Goal: Check status: Check status

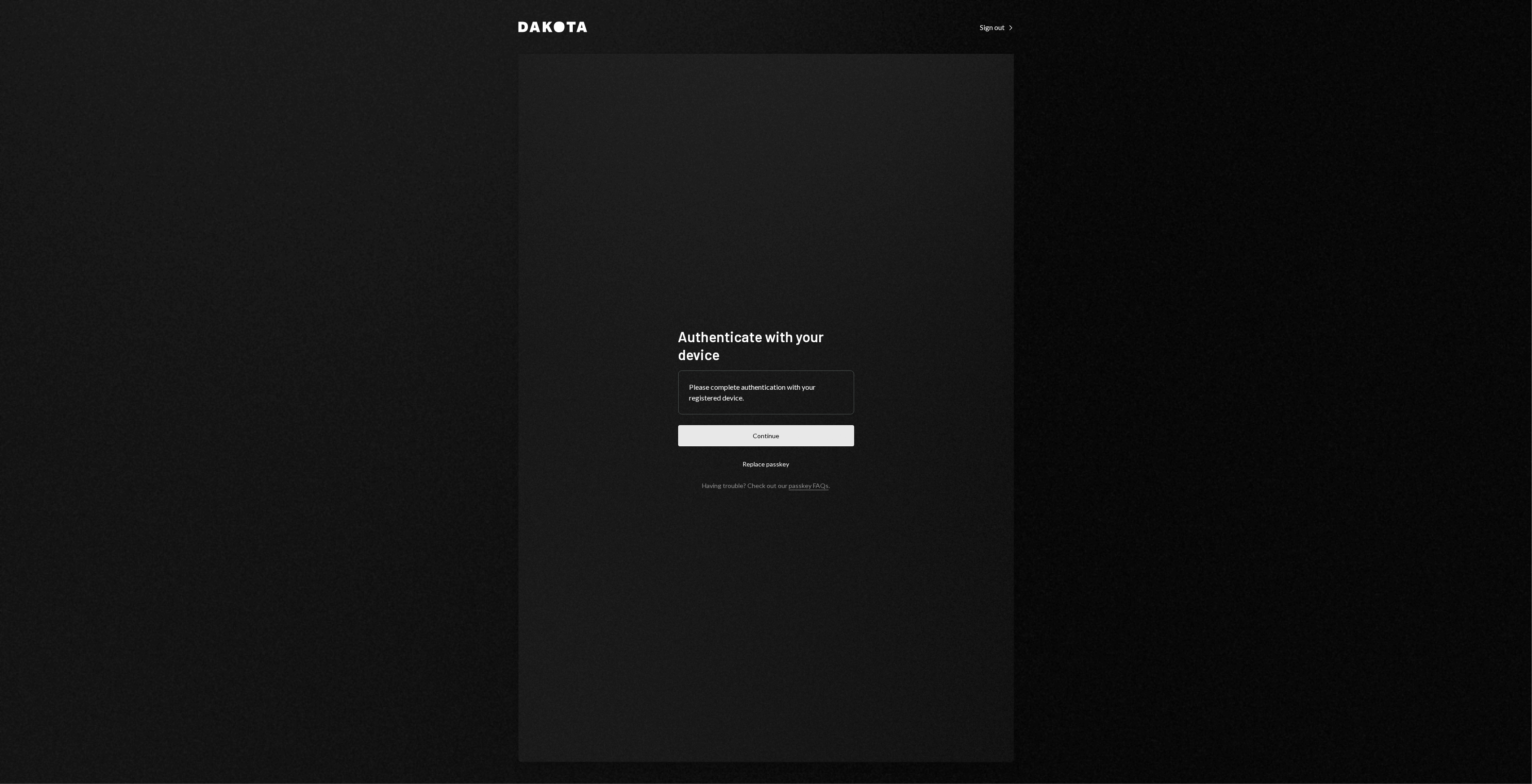
click at [687, 436] on button "Continue" at bounding box center [766, 436] width 176 height 21
click at [687, 436] on form "Authenticate with your device Please complete authentication with your register…" at bounding box center [766, 408] width 176 height 162
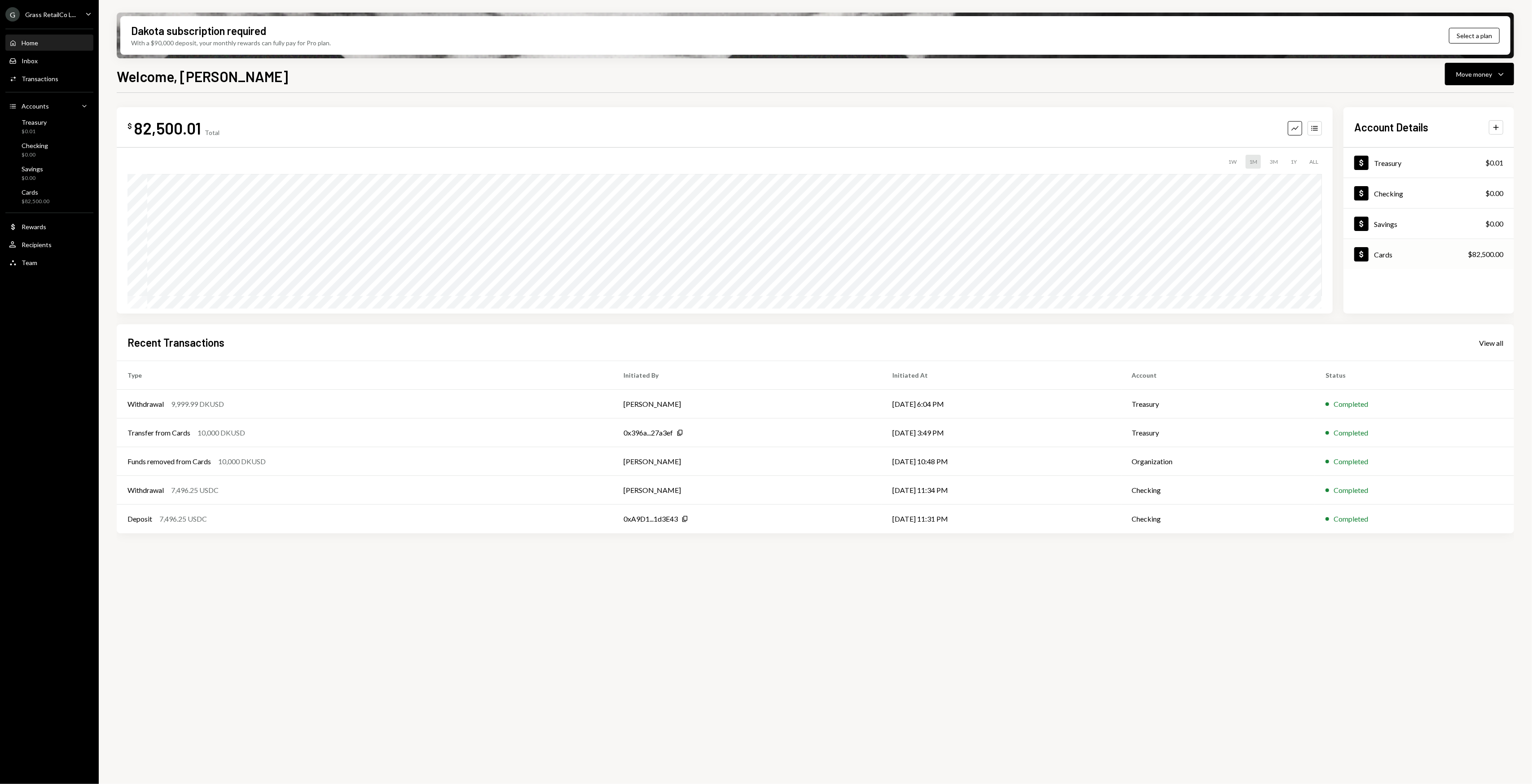
click at [1420, 255] on div "Dollar Cards $82,500.00" at bounding box center [1429, 254] width 171 height 29
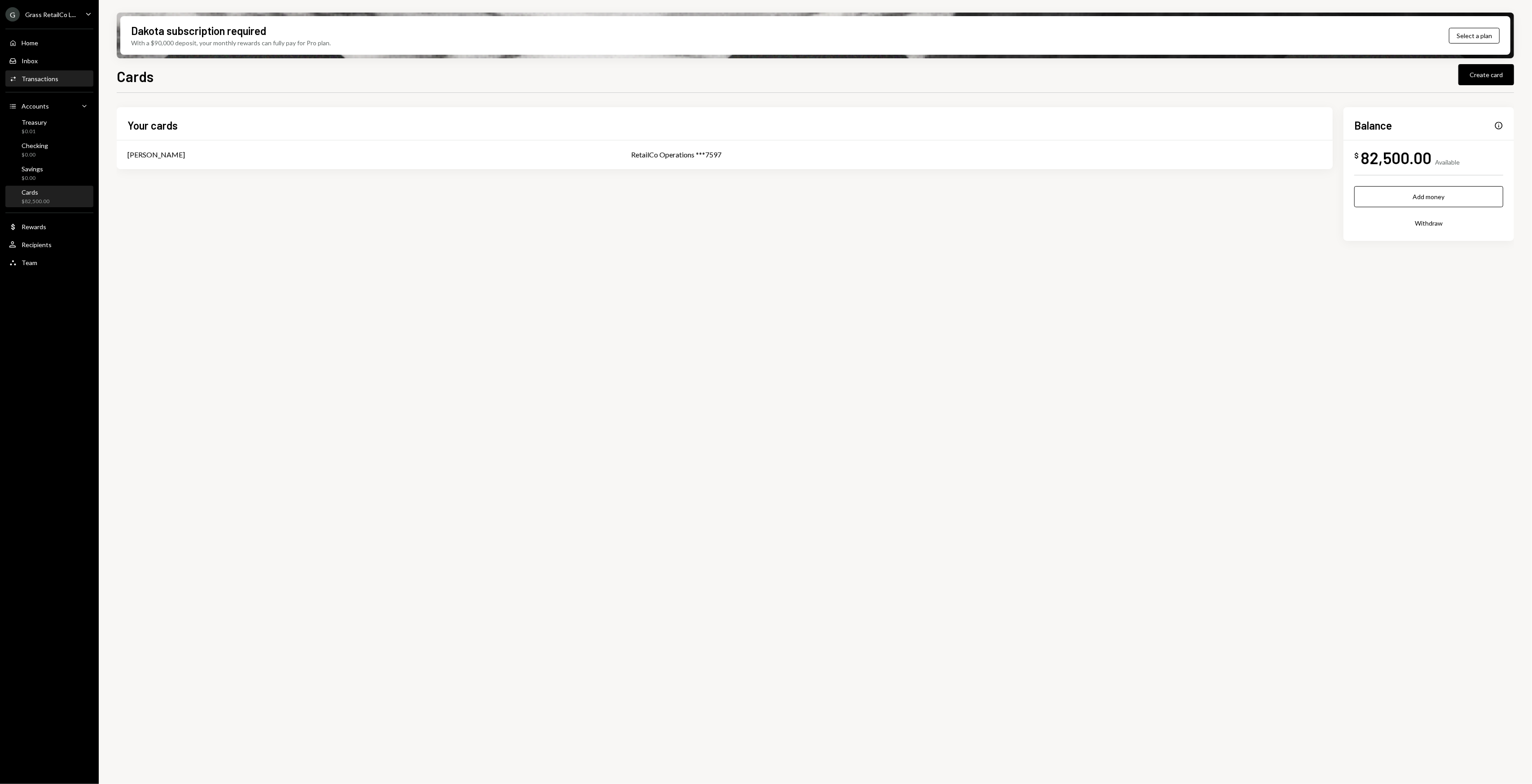
click at [63, 73] on div "Activities Transactions" at bounding box center [49, 79] width 81 height 15
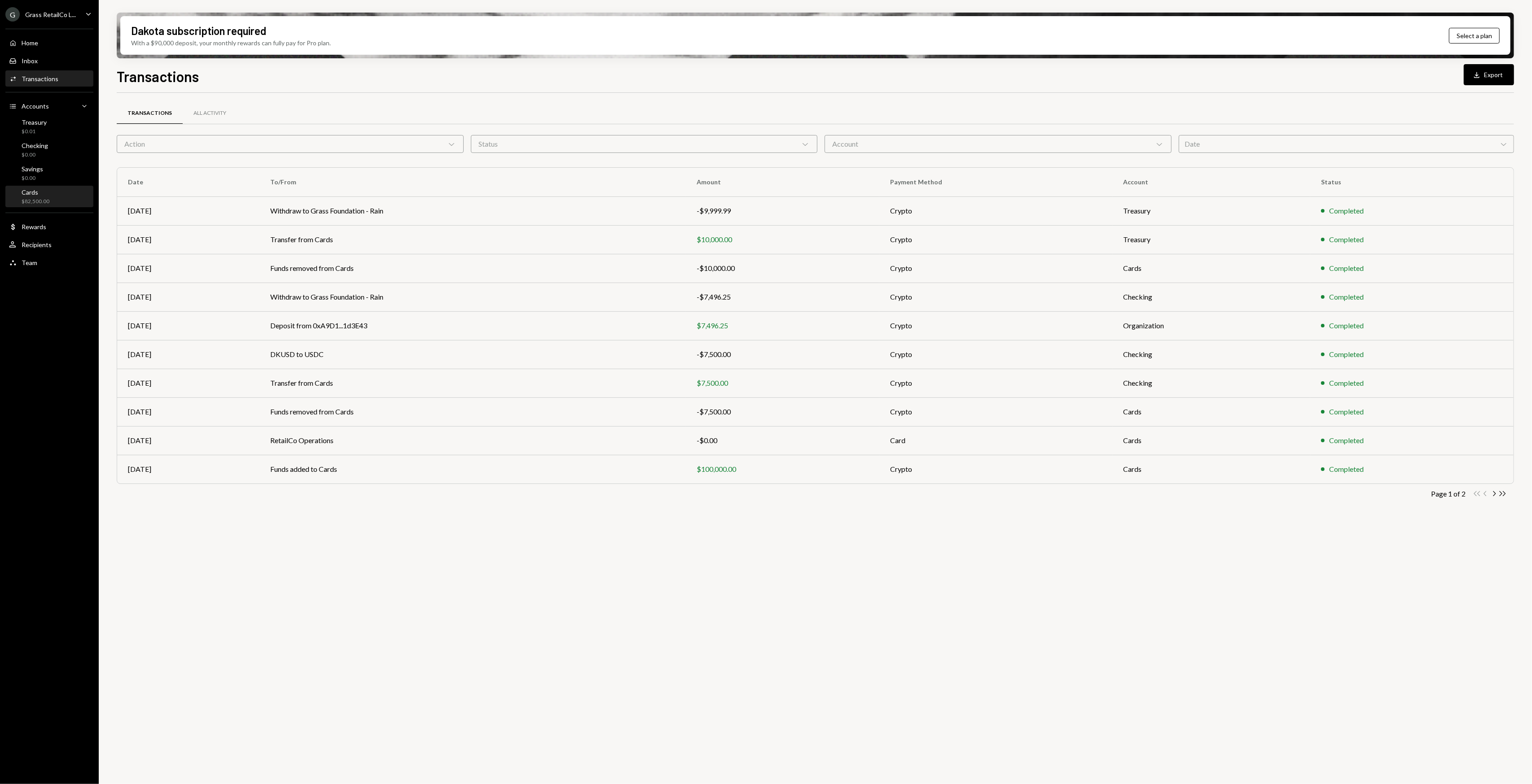
click at [40, 198] on div "$82,500.00" at bounding box center [35, 201] width 28 height 8
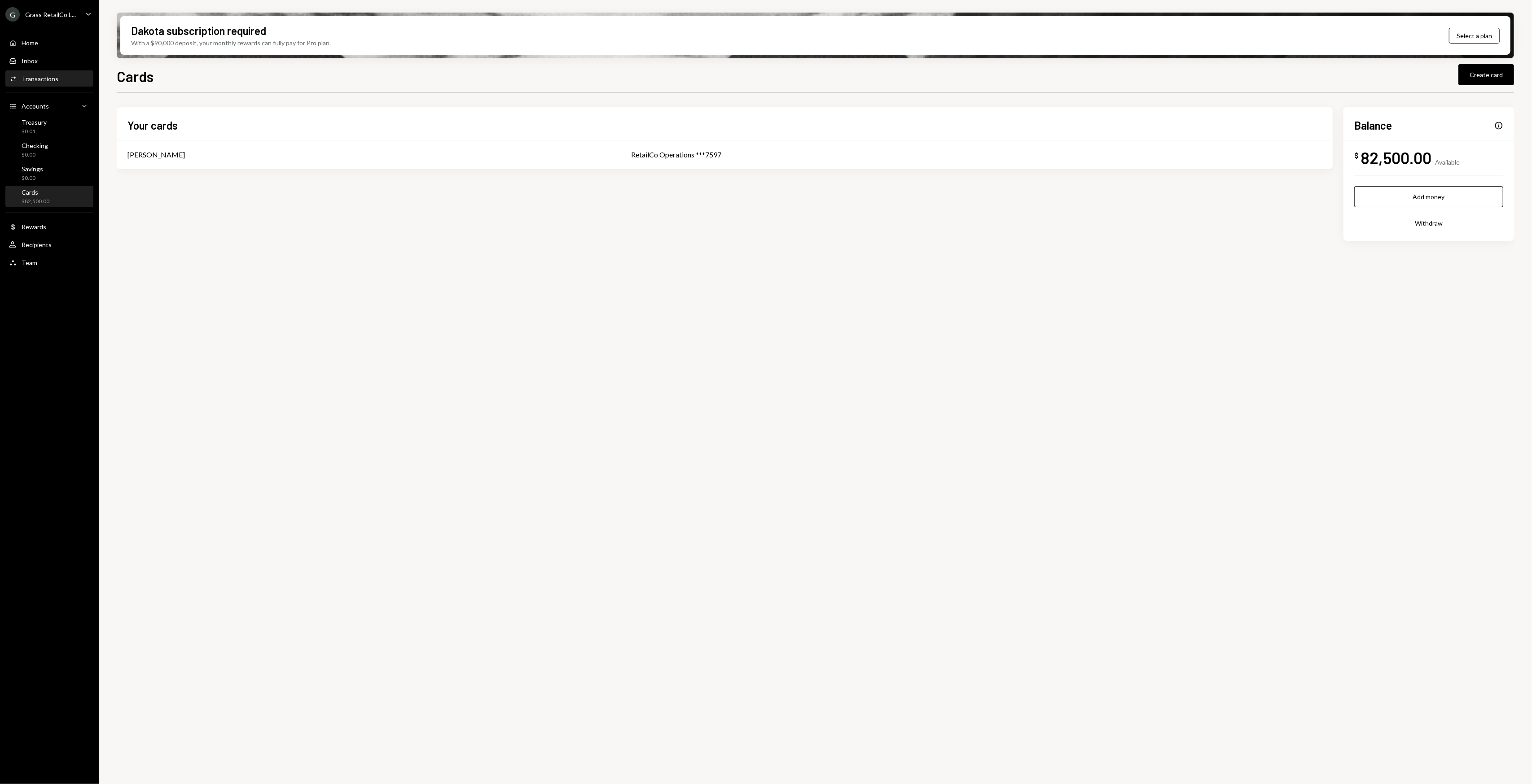
click at [53, 75] on div "Transactions" at bounding box center [40, 78] width 37 height 8
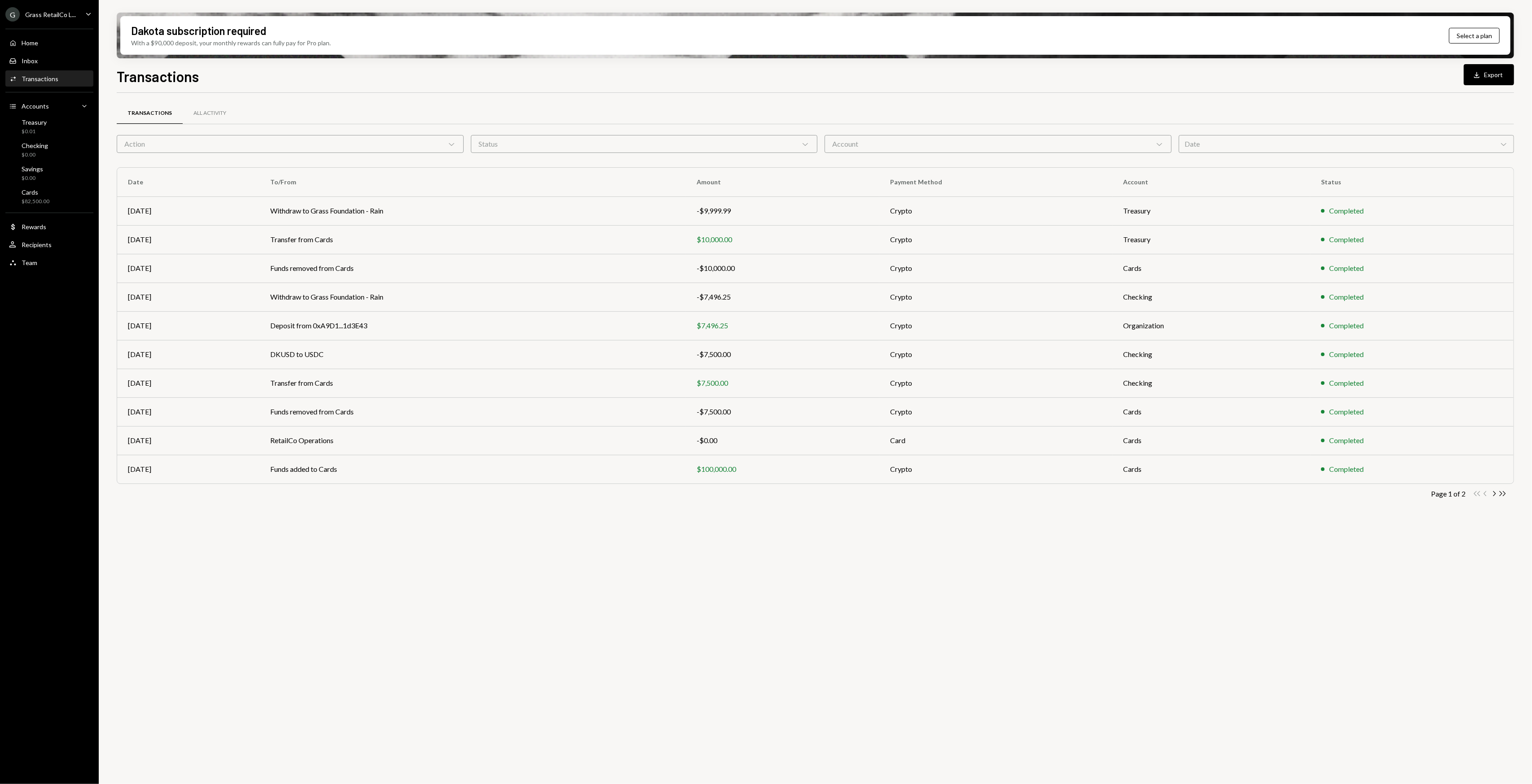
click at [1001, 144] on div "Account Chevron Down" at bounding box center [997, 144] width 347 height 18
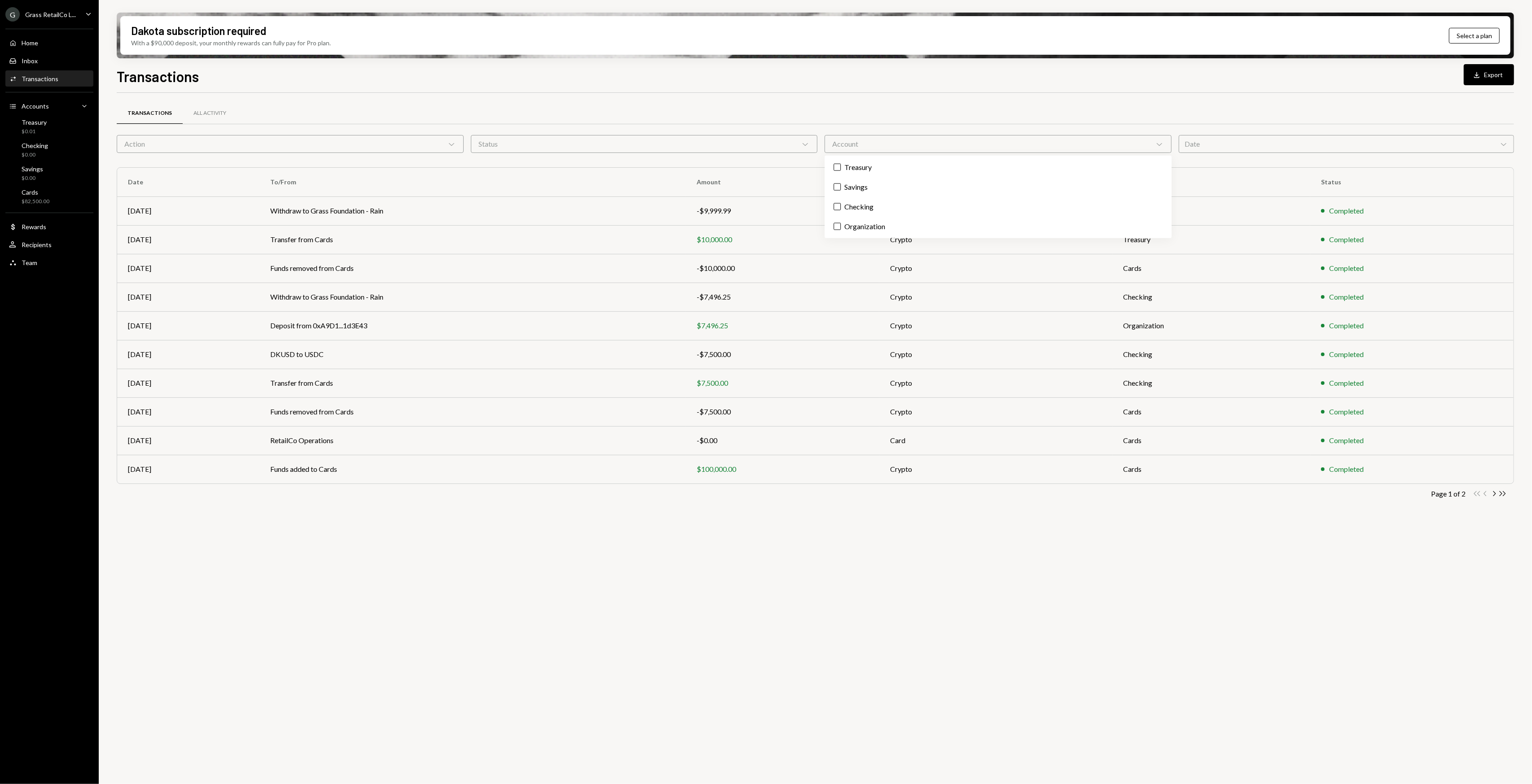
click at [1001, 144] on div "Account Chevron Down" at bounding box center [997, 144] width 347 height 18
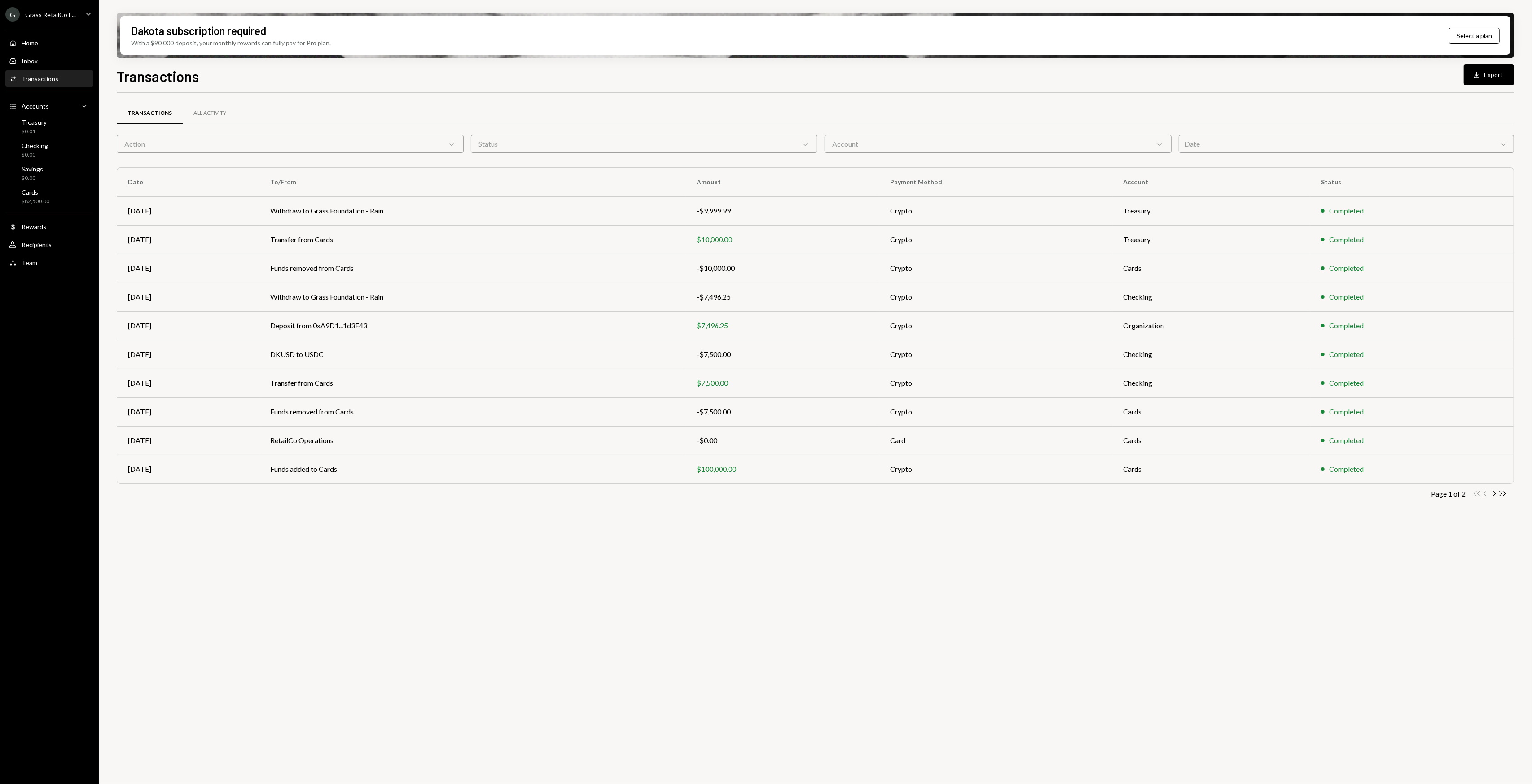
click at [944, 133] on div "Transactions All Activity" at bounding box center [815, 118] width 1398 height 33
click at [909, 142] on div "Account Chevron Down" at bounding box center [997, 144] width 347 height 18
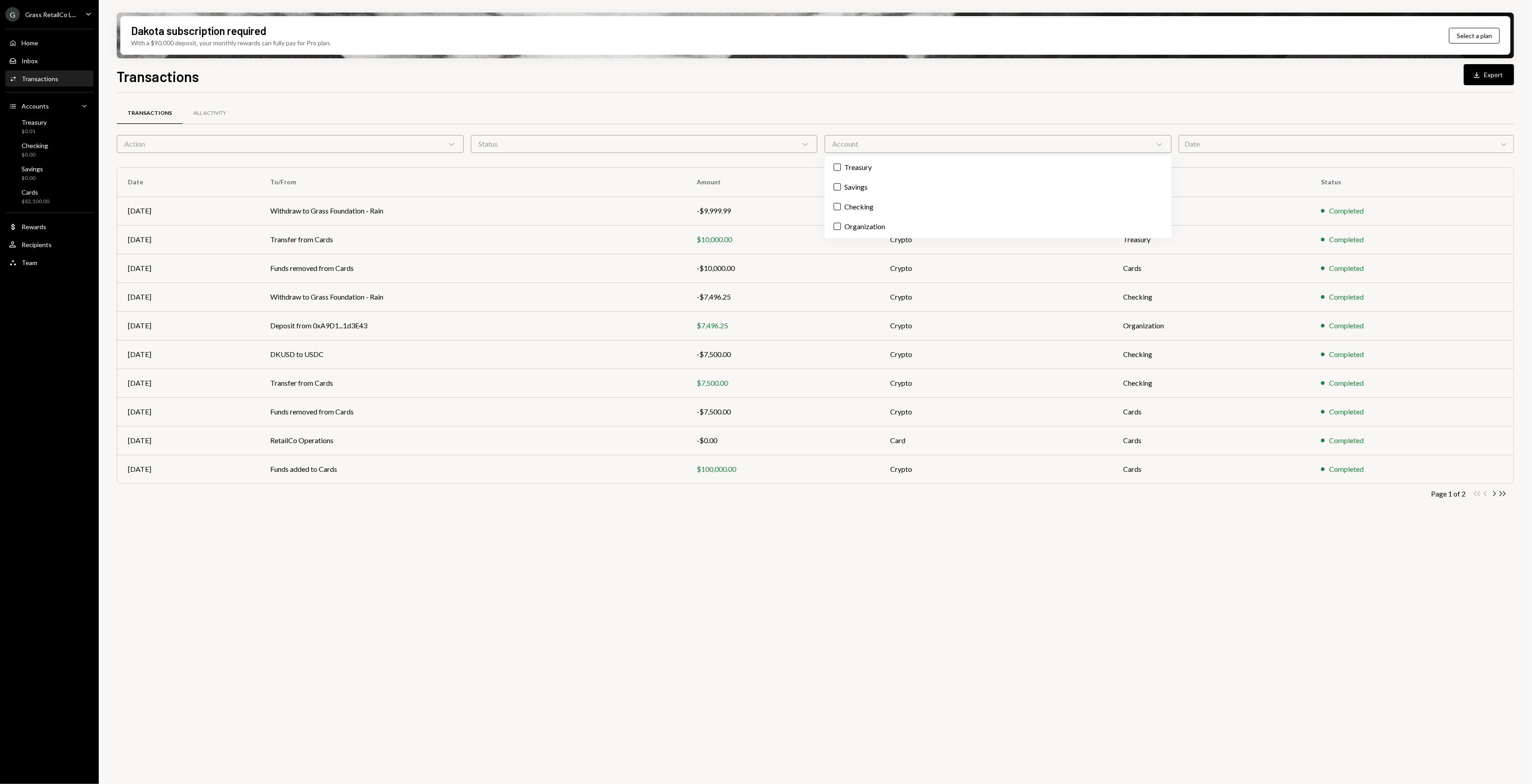
click at [909, 142] on div "Account Chevron Down" at bounding box center [997, 144] width 347 height 18
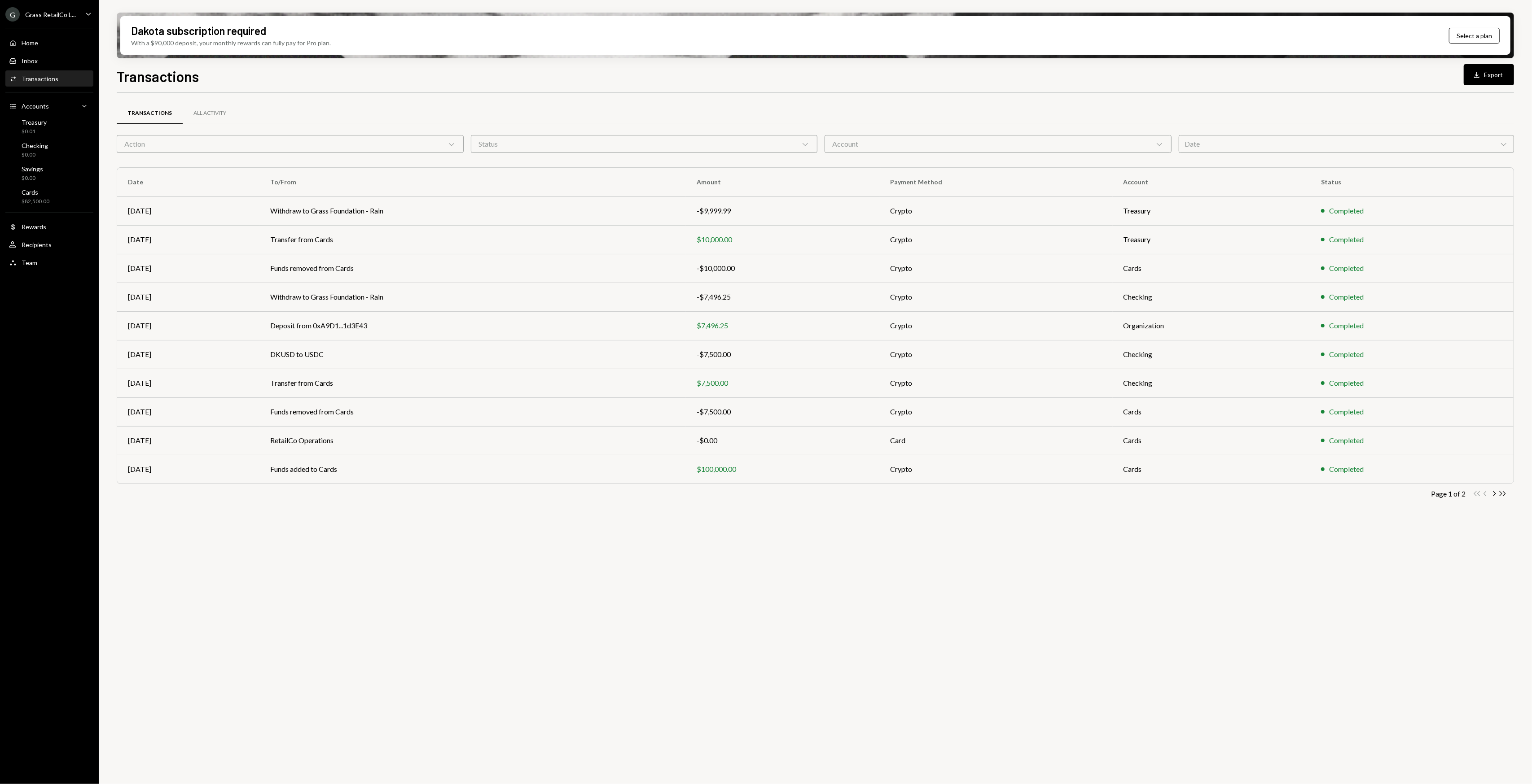
click at [661, 142] on div "Status Chevron Down" at bounding box center [644, 144] width 347 height 18
click at [320, 144] on div "Action Chevron Down" at bounding box center [290, 144] width 347 height 18
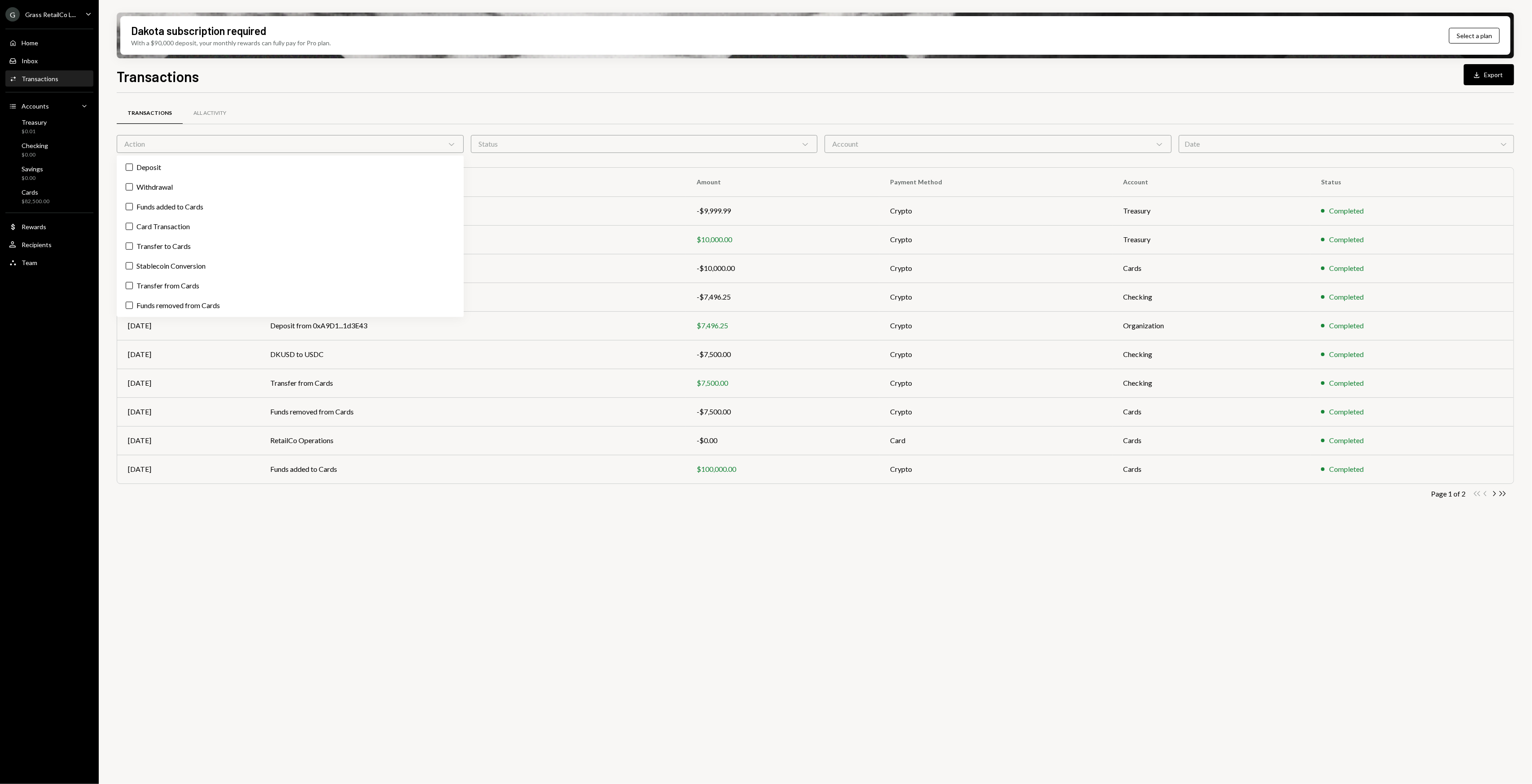
click at [413, 577] on div "Transactions All Activity Action Chevron Down Status Chevron Down Account Chevr…" at bounding box center [815, 443] width 1398 height 701
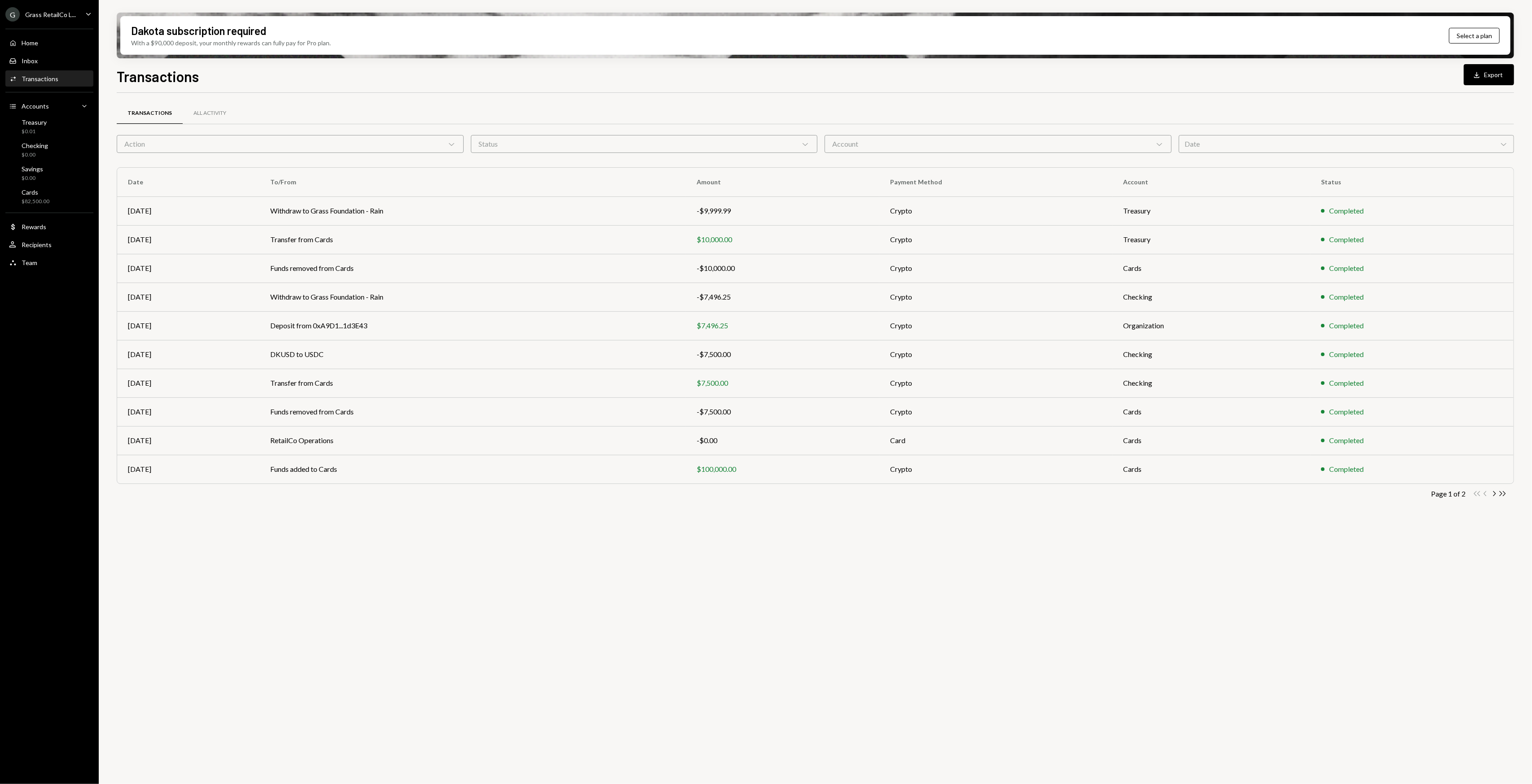
drag, startPoint x: 535, startPoint y: 600, endPoint x: 429, endPoint y: 602, distance: 106.0
click at [429, 602] on div "Transactions All Activity Action Chevron Down Status Chevron Down Account Chevr…" at bounding box center [815, 443] width 1398 height 701
click at [621, 144] on div "Status Chevron Down" at bounding box center [644, 144] width 347 height 18
click at [534, 146] on div "Status Chevron Down" at bounding box center [644, 144] width 347 height 18
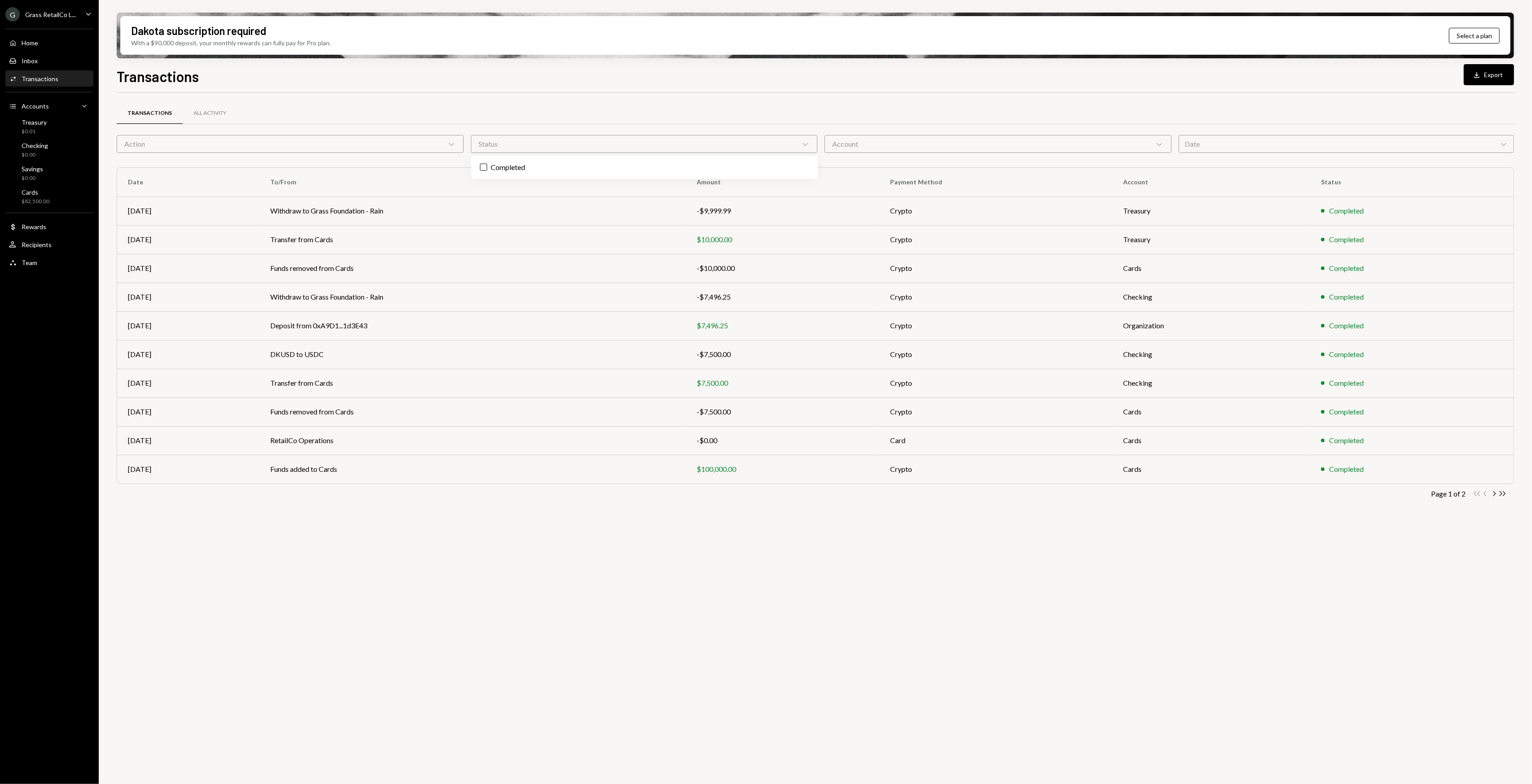
click at [515, 153] on div "Status Chevron Down" at bounding box center [644, 144] width 347 height 18
click at [492, 136] on div "Status Chevron Down" at bounding box center [644, 144] width 347 height 18
click at [505, 160] on label "Completed" at bounding box center [644, 167] width 340 height 16
click at [487, 163] on button "Completed" at bounding box center [484, 167] width 7 height 7
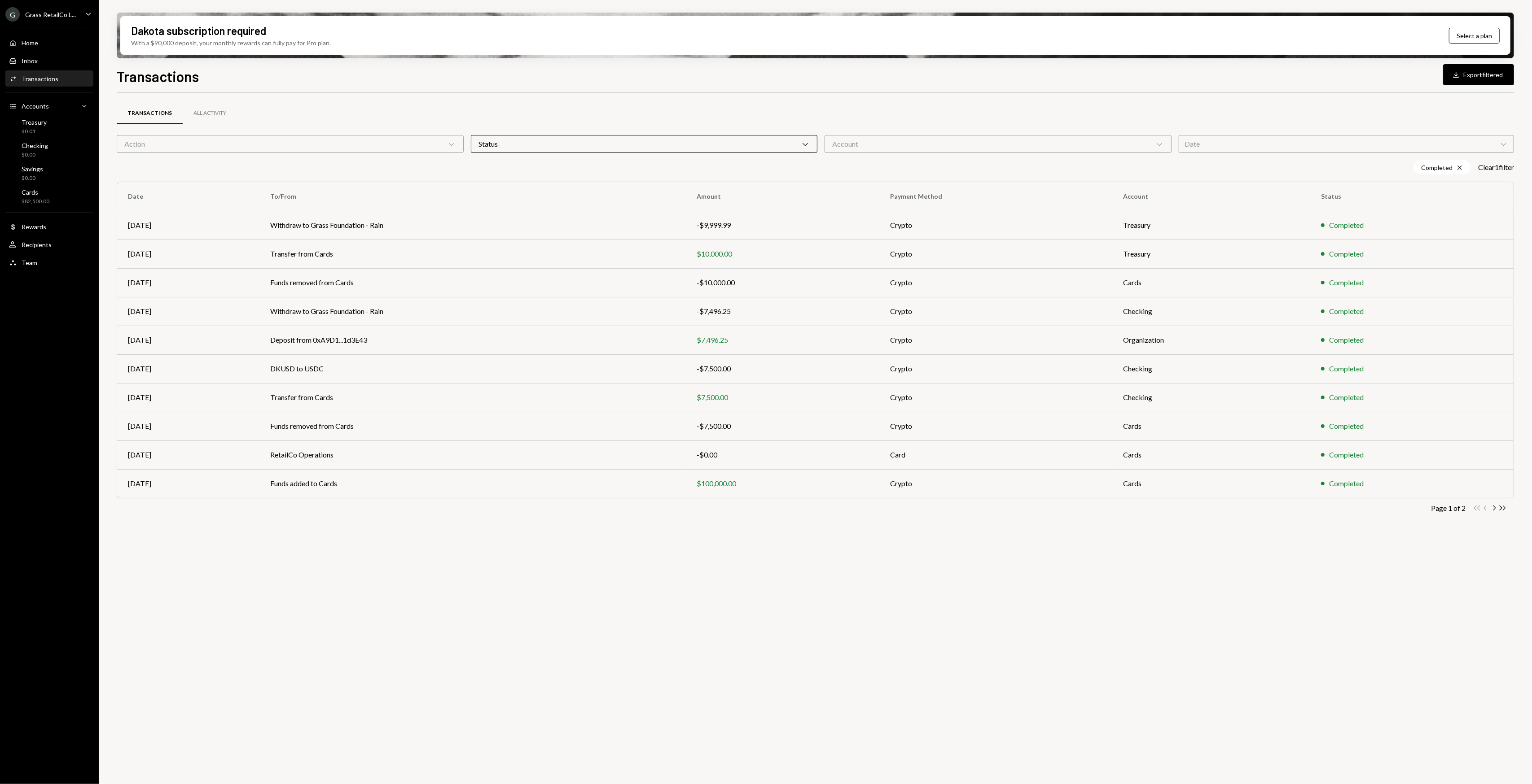
click at [715, 581] on div "Transactions All Activity Action Chevron Down Status Chevron Down Account Chevr…" at bounding box center [815, 443] width 1398 height 701
drag, startPoint x: 899, startPoint y: 555, endPoint x: 743, endPoint y: 547, distance: 156.2
click at [743, 547] on div "Transactions All Activity Action Chevron Down Status Chevron Down Account Chevr…" at bounding box center [815, 443] width 1398 height 701
click at [388, 492] on td "Funds added to Cards" at bounding box center [472, 483] width 426 height 29
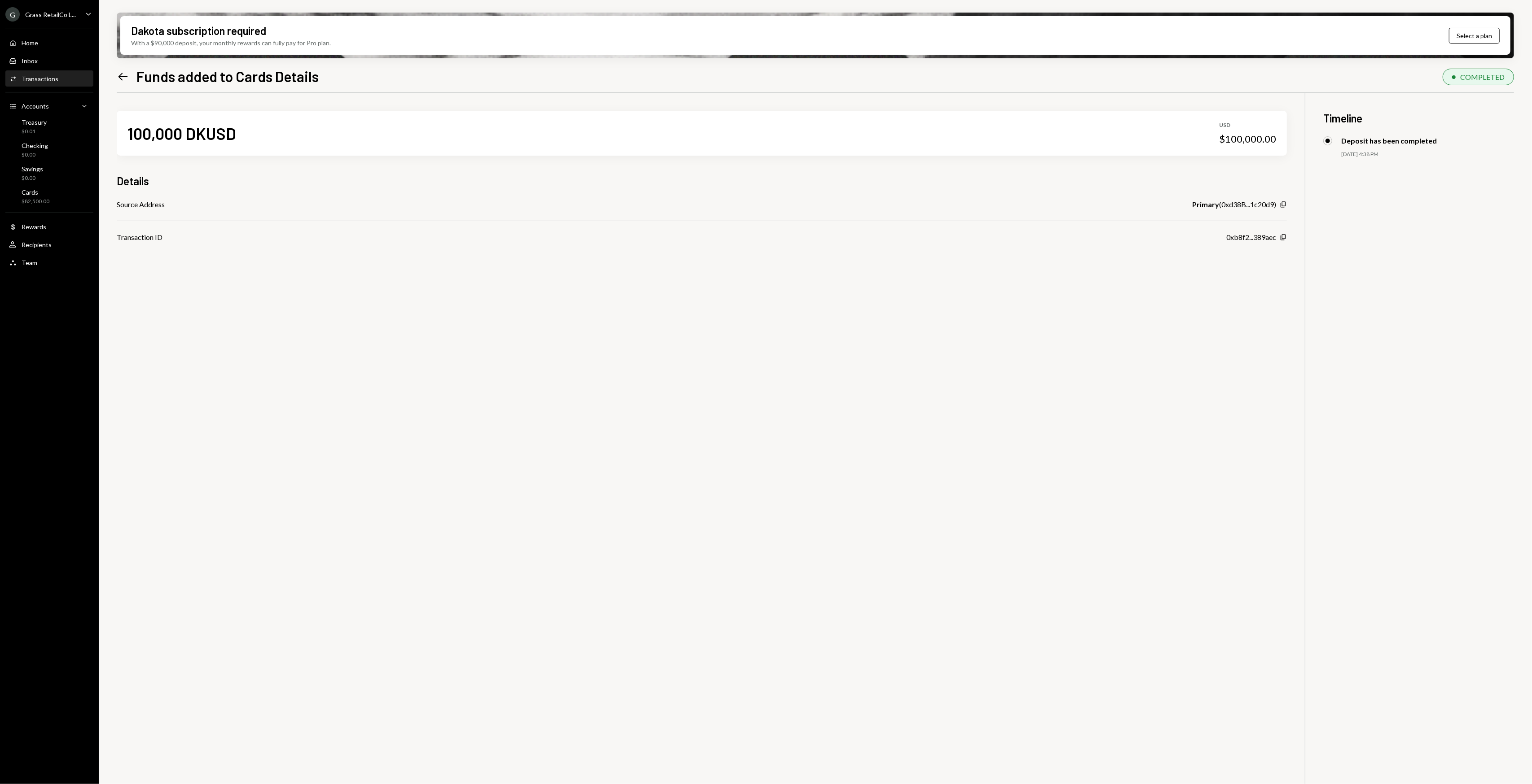
drag, startPoint x: 453, startPoint y: 542, endPoint x: 304, endPoint y: 522, distance: 150.3
click at [304, 522] on div "100,000 DKUSD USD $100,000.00 Details Source Address Primary ( 0xd38B...1c20d9 …" at bounding box center [815, 484] width 1398 height 784
click at [54, 14] on div "Grass RetailCo L..." at bounding box center [50, 14] width 51 height 8
click at [56, 173] on div "G Grass OpCo Ltd." at bounding box center [63, 180] width 96 height 15
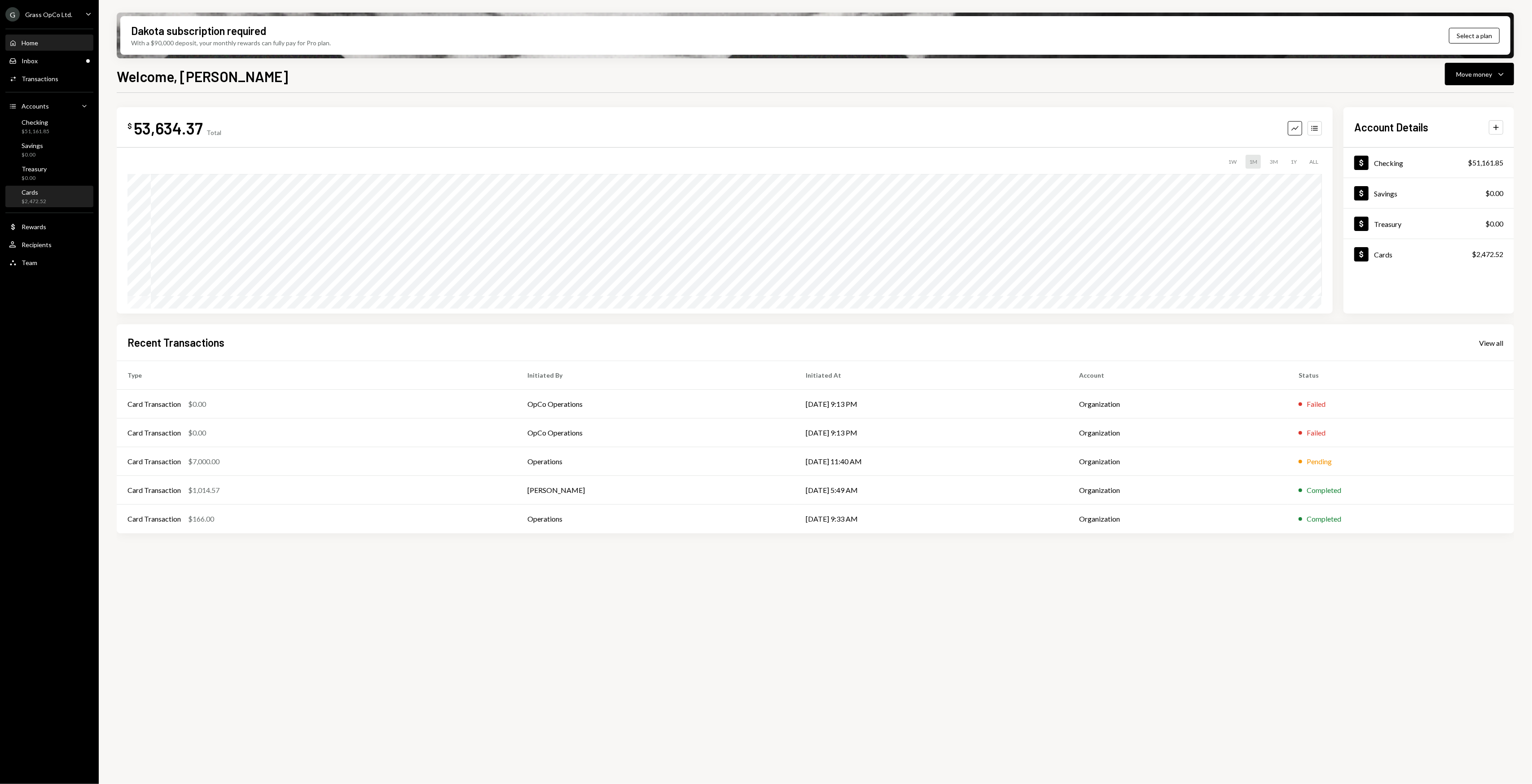
click at [40, 190] on div "Cards" at bounding box center [34, 192] width 25 height 8
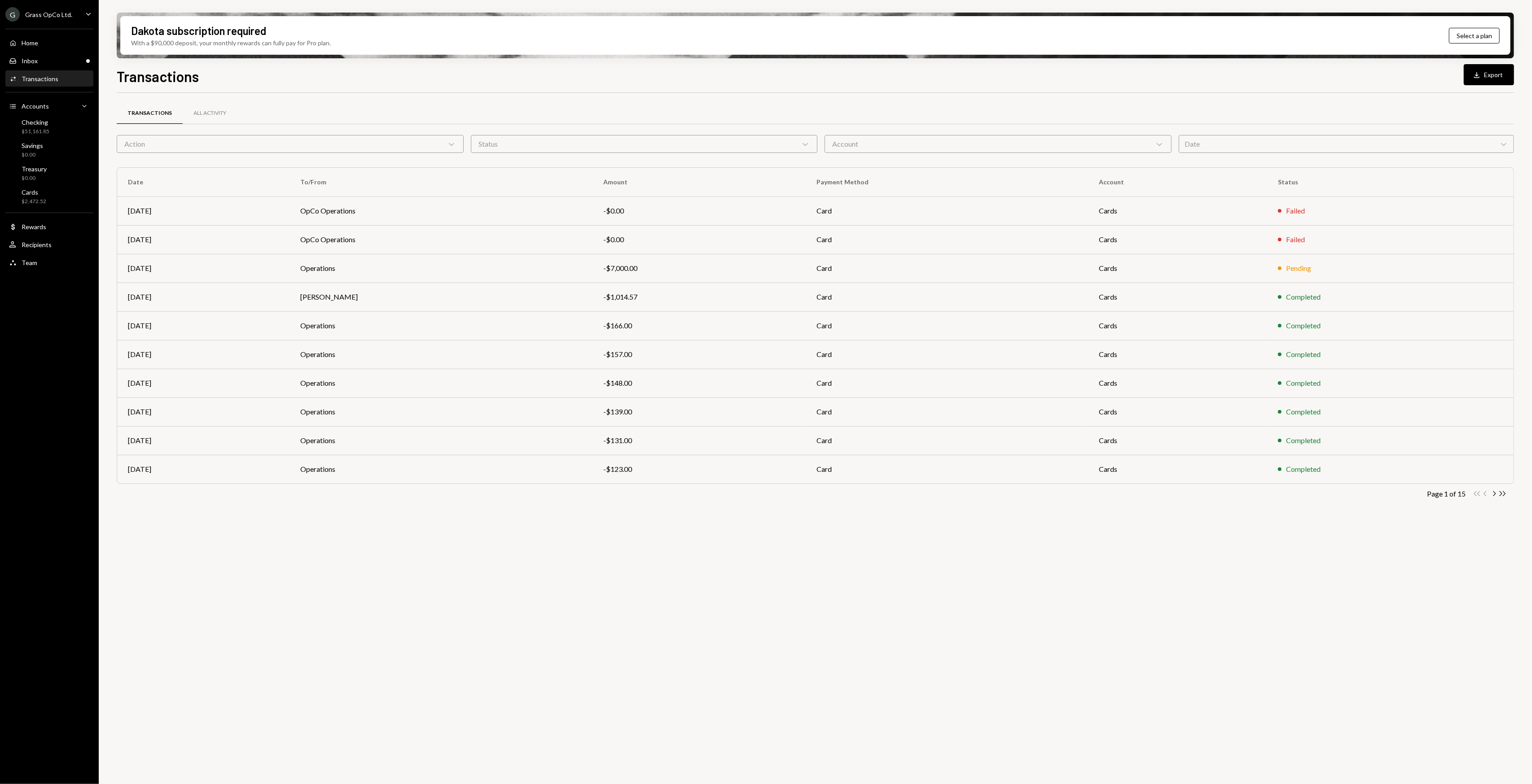
click at [586, 139] on div "Status Chevron Down" at bounding box center [644, 144] width 347 height 18
drag, startPoint x: 541, startPoint y: 185, endPoint x: 514, endPoint y: 185, distance: 27.0
click at [514, 185] on label "Completed" at bounding box center [644, 187] width 340 height 16
click at [487, 185] on button "Completed" at bounding box center [484, 187] width 7 height 7
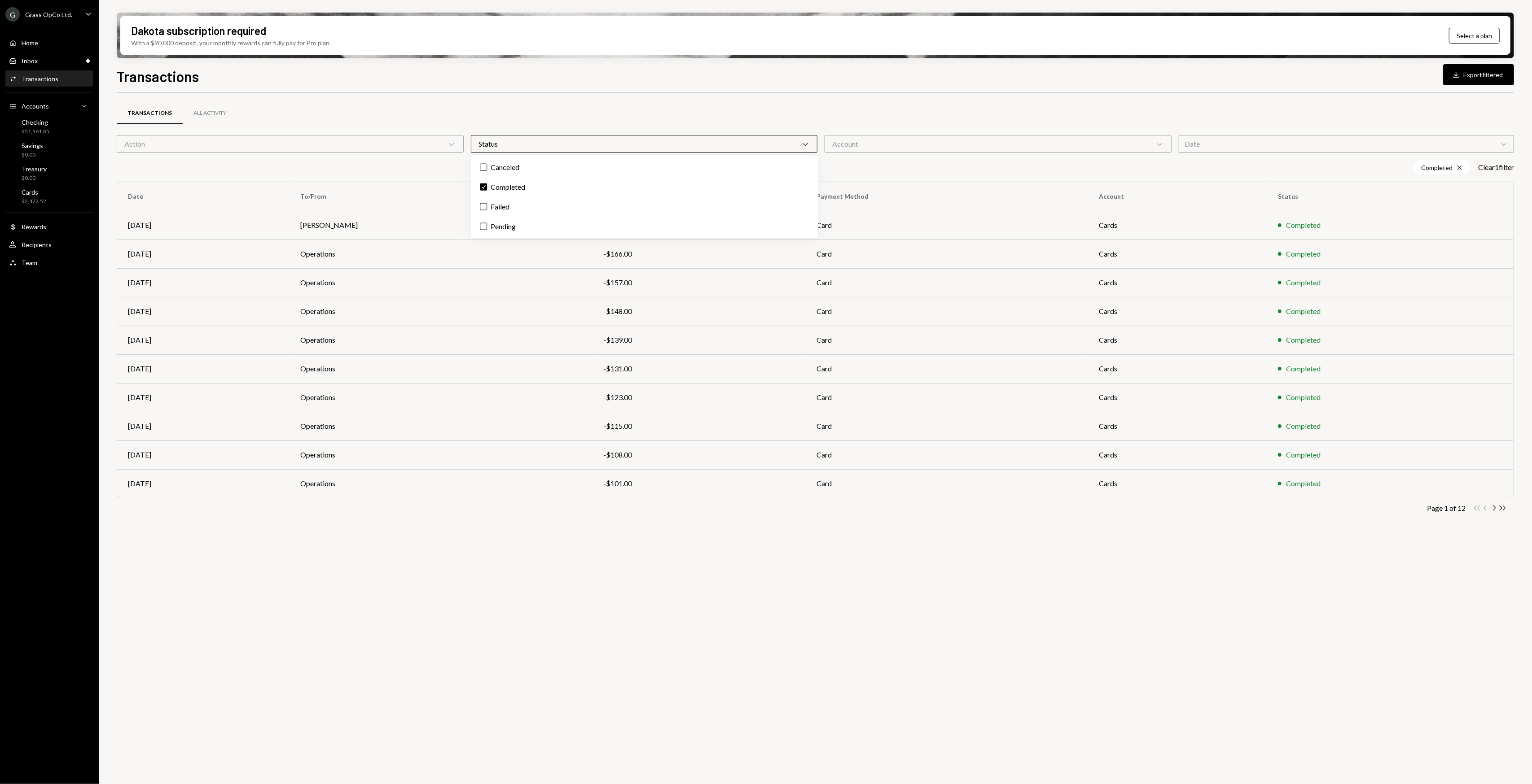
click at [548, 514] on div "Transactions All Activity Action Chevron Down Status Chevron Down Account Chevr…" at bounding box center [815, 321] width 1398 height 429
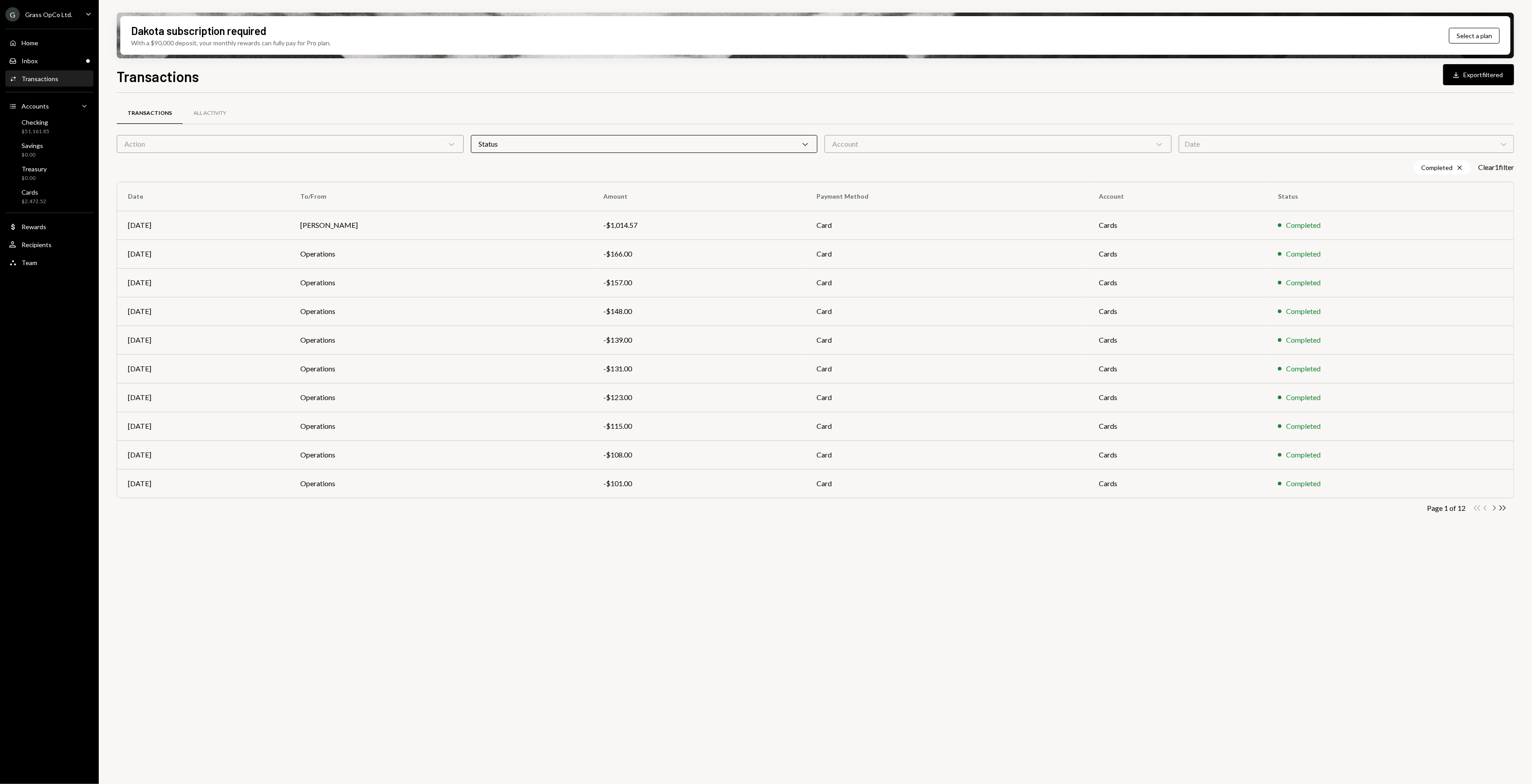
click at [1493, 507] on icon "Chevron Right" at bounding box center [1494, 508] width 8 height 8
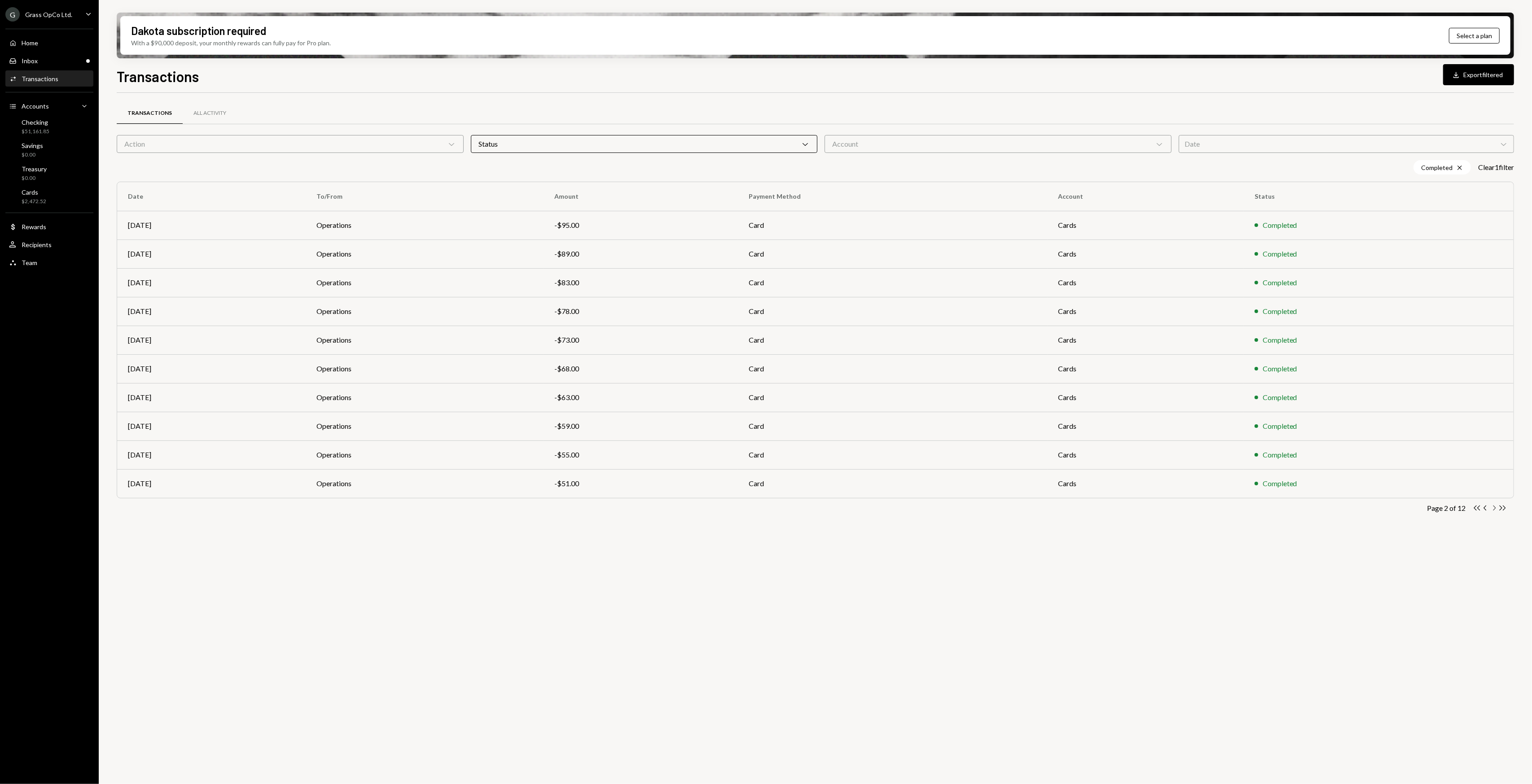
click at [1493, 507] on icon "Chevron Right" at bounding box center [1494, 508] width 8 height 8
